Goal: Information Seeking & Learning: Learn about a topic

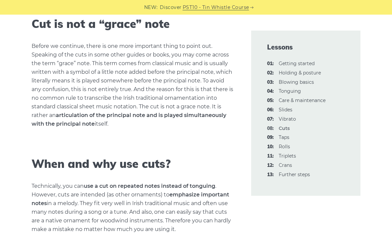
scroll to position [811, 0]
click at [287, 108] on link "06: Slides" at bounding box center [285, 110] width 14 height 6
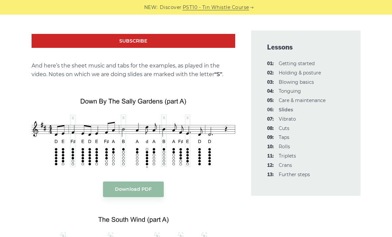
scroll to position [724, 0]
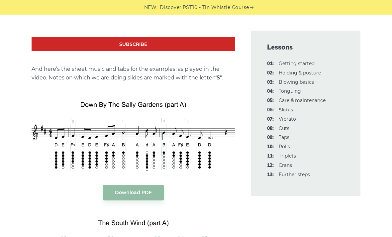
click at [292, 91] on link "04: Tonguing" at bounding box center [289, 91] width 22 height 6
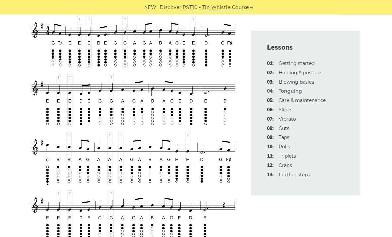
scroll to position [1190, 0]
click at [287, 116] on link "07: Vibrato" at bounding box center [286, 119] width 17 height 6
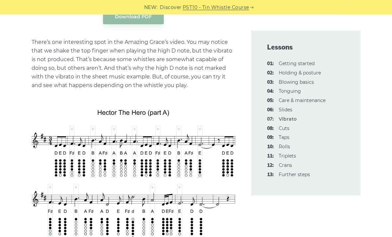
scroll to position [1491, 0]
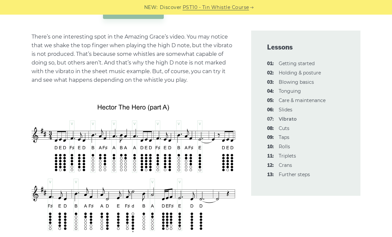
click at [285, 127] on link "08: Cuts" at bounding box center [283, 128] width 11 height 6
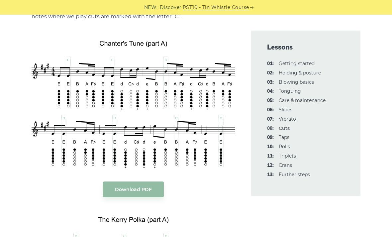
scroll to position [1293, 0]
